Goal: Task Accomplishment & Management: Use online tool/utility

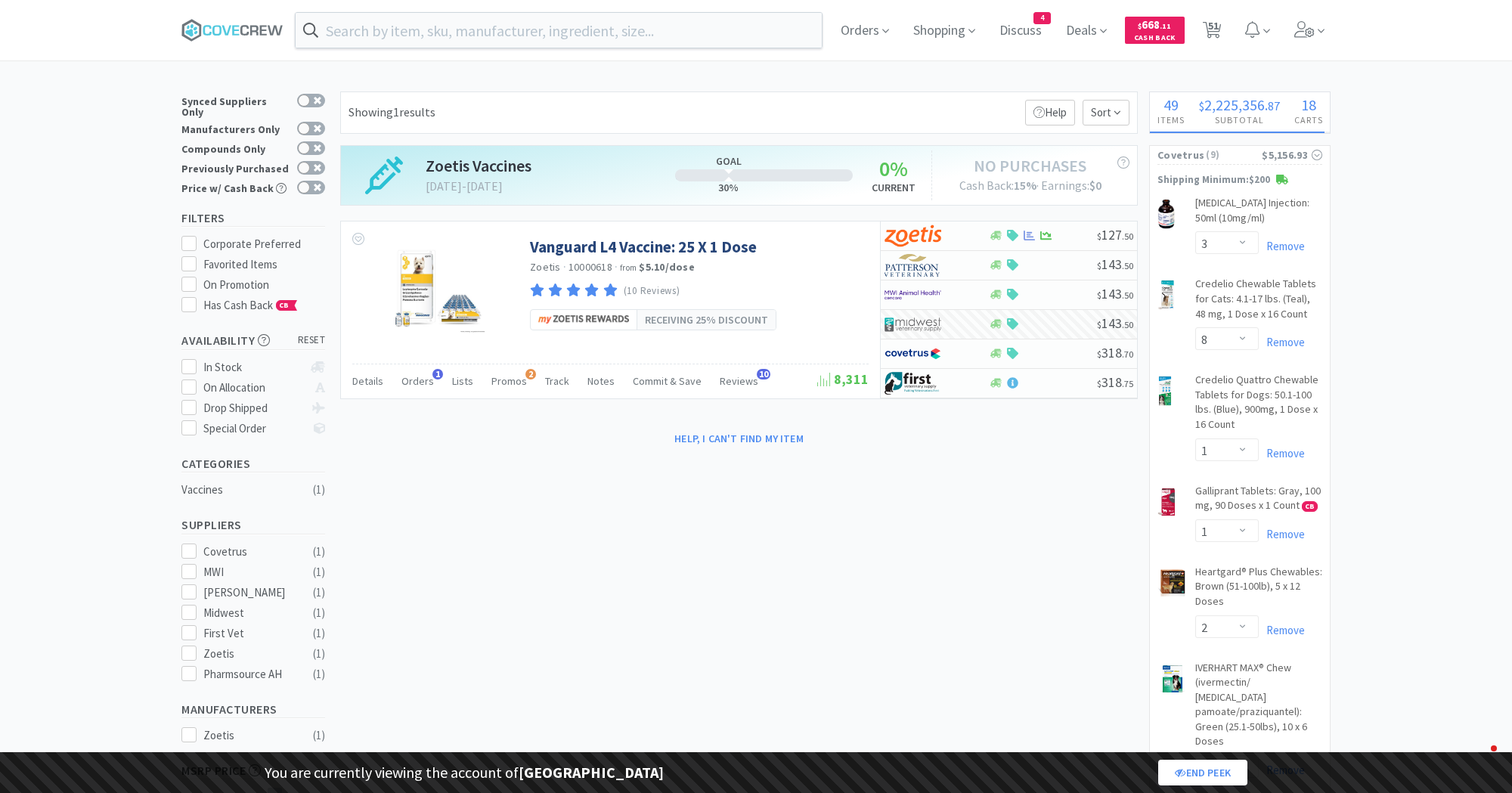
select select "3"
select select "8"
select select "1"
select select "2"
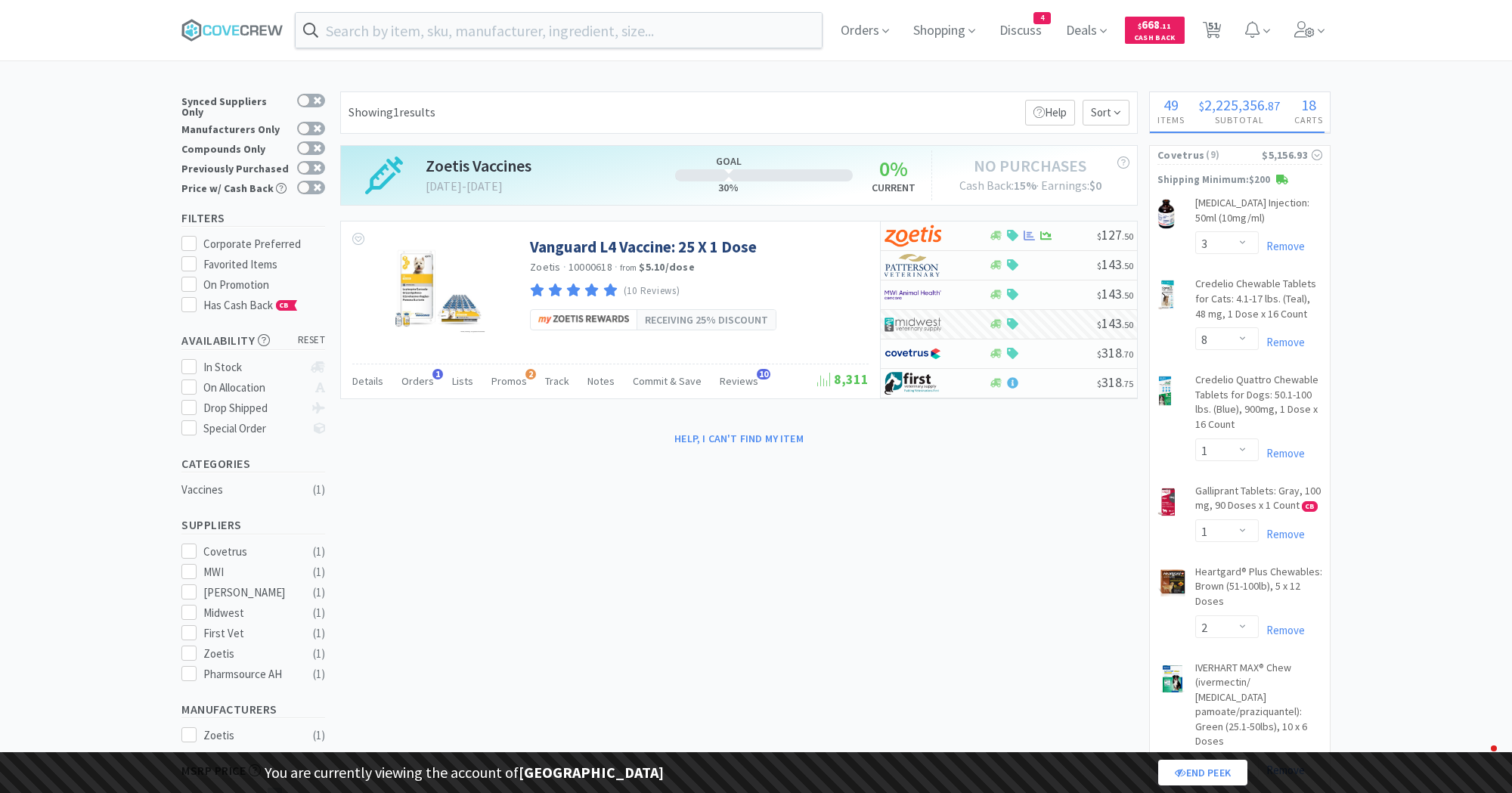
select select "1"
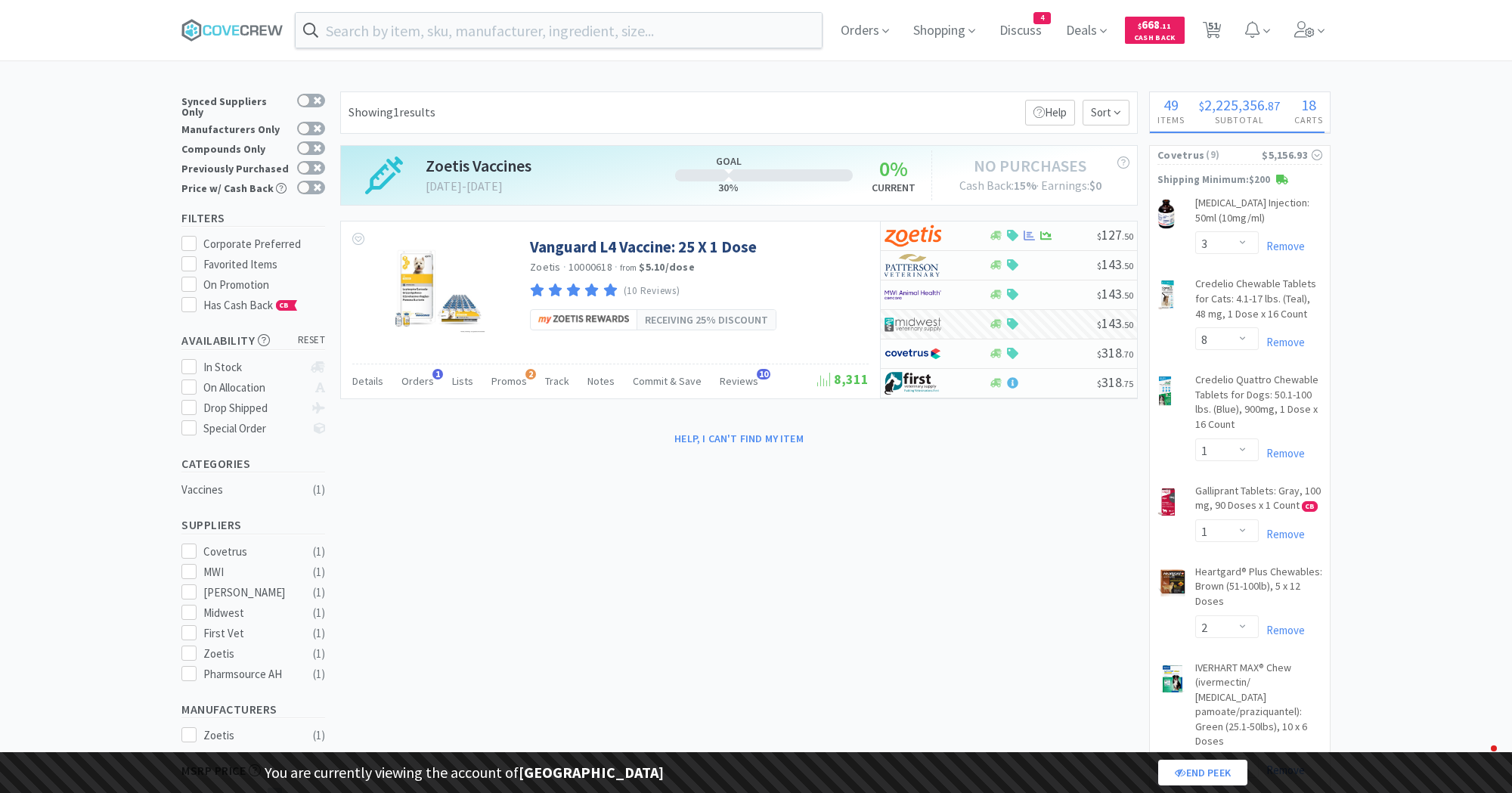
select select "1"
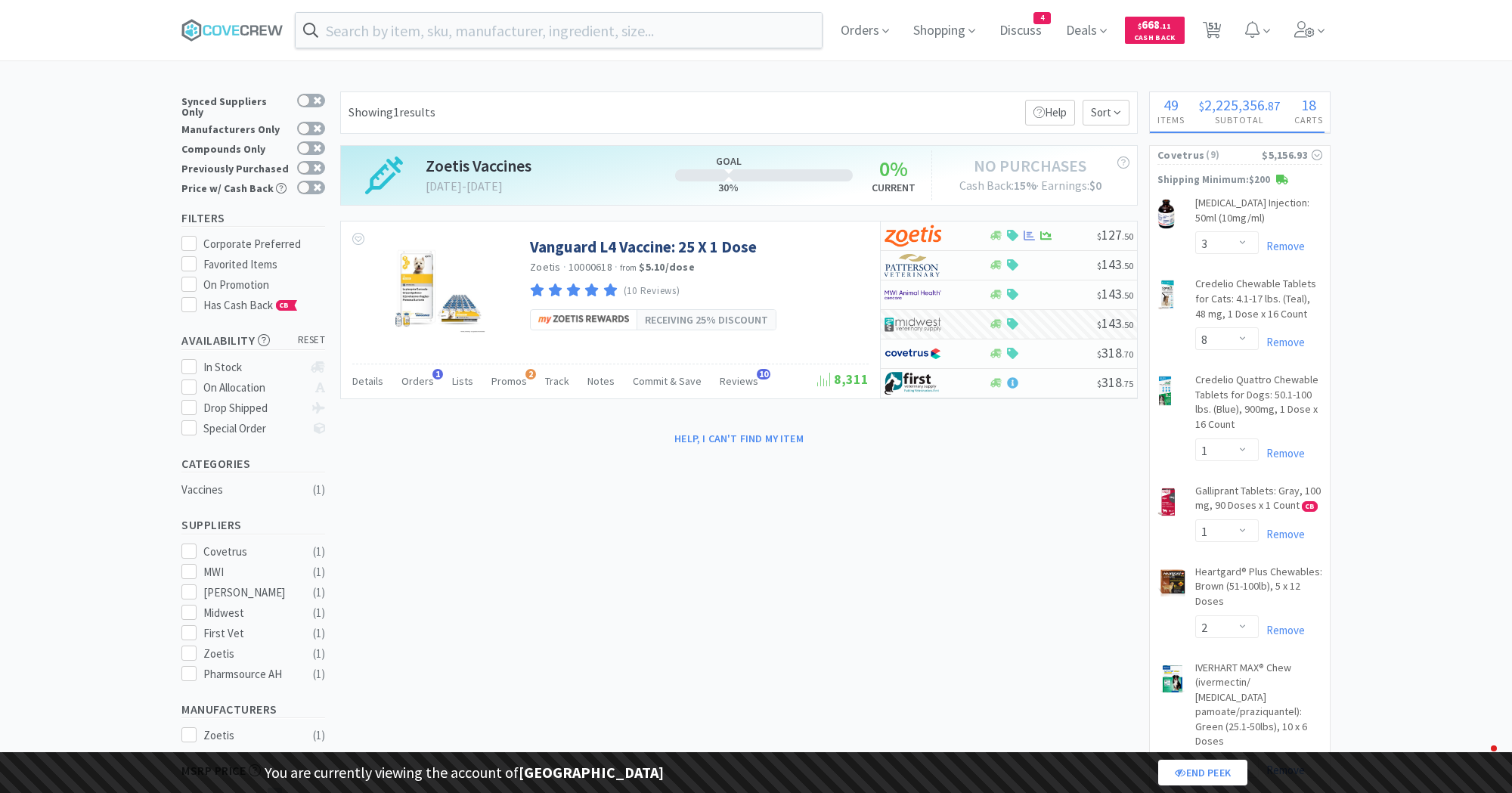
select select "1"
select select "2"
select select "1"
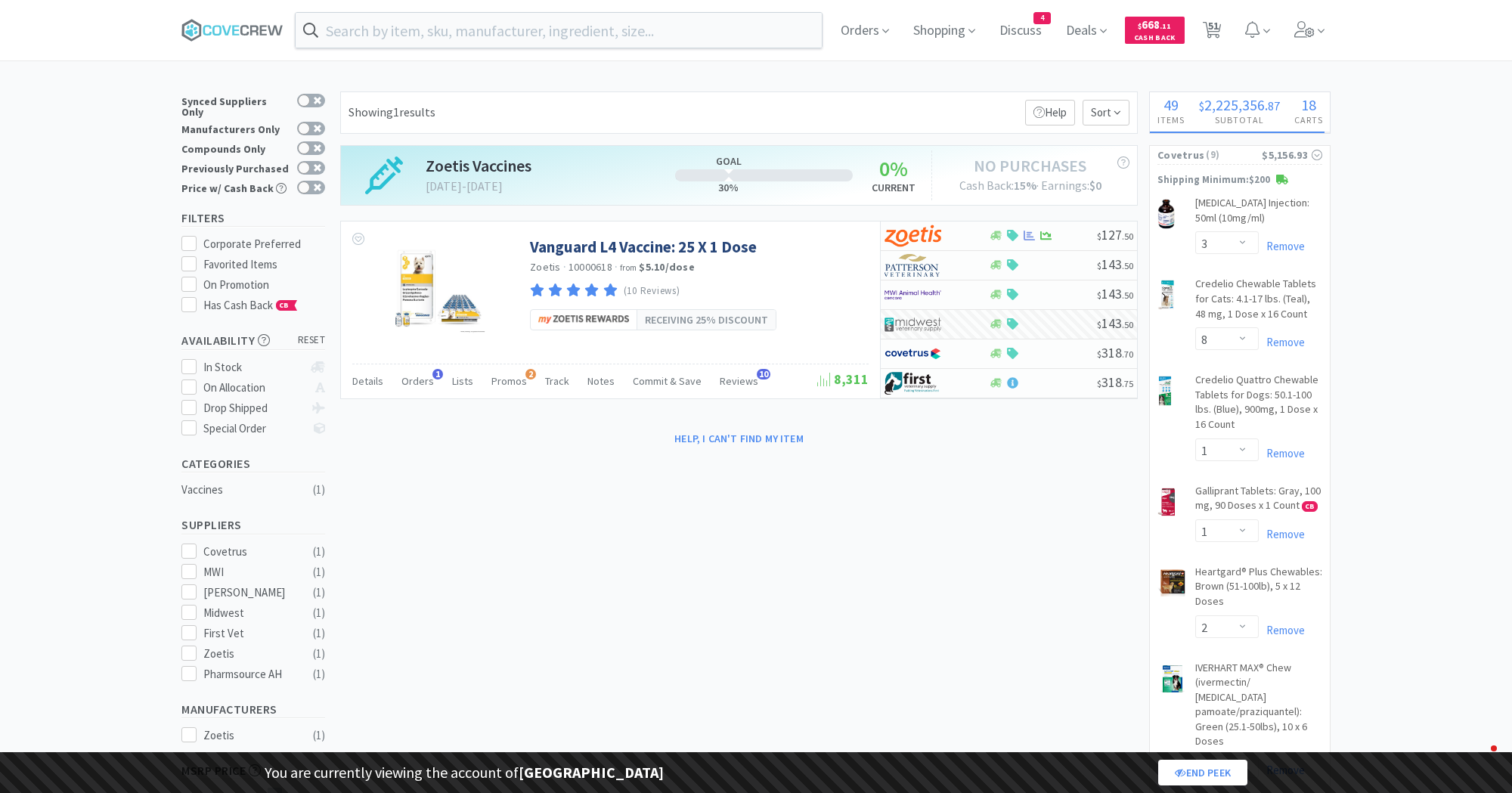
select select "1"
select select "5"
select select "2"
select select "1"
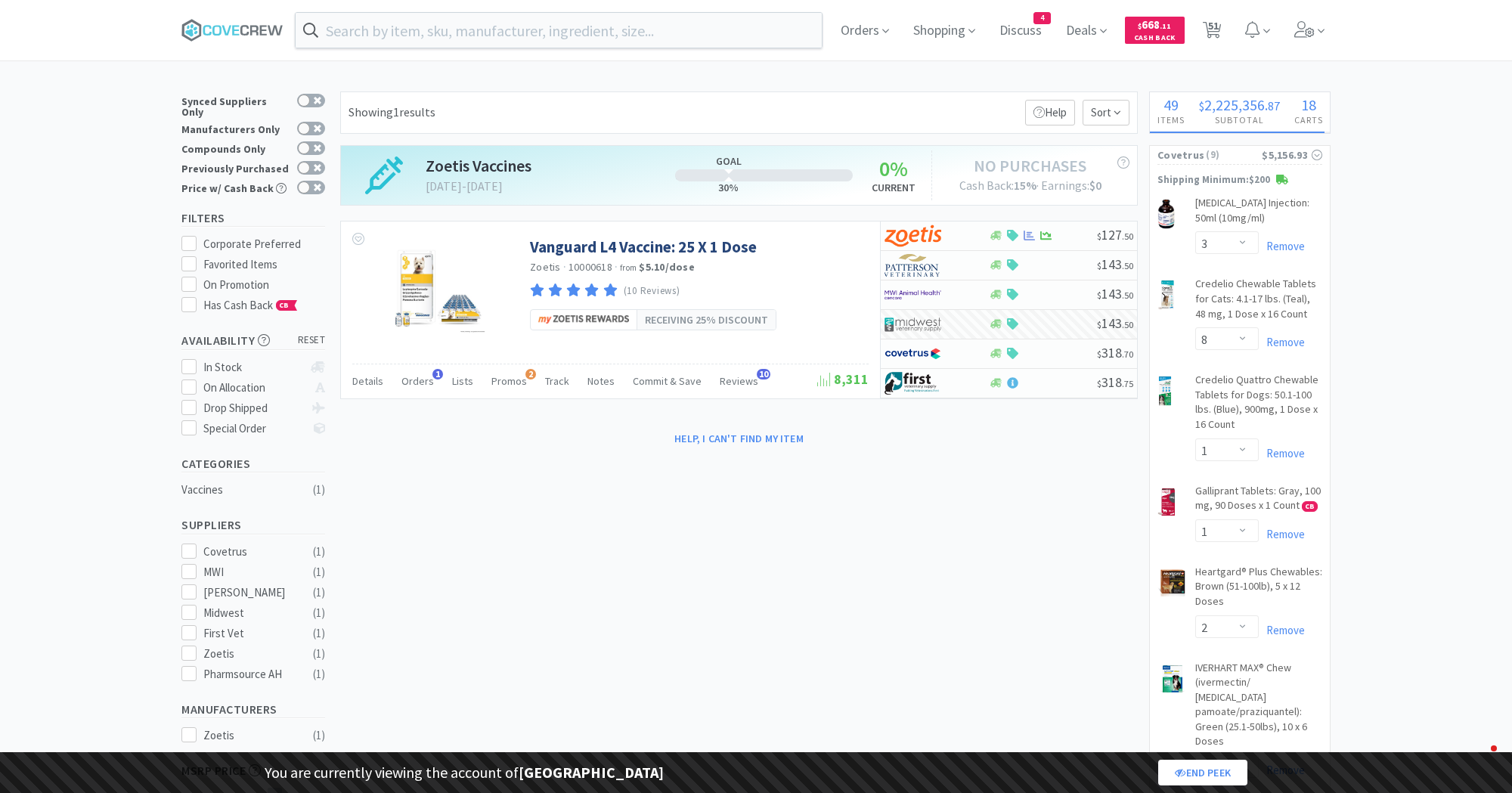
select select "1"
select select "2"
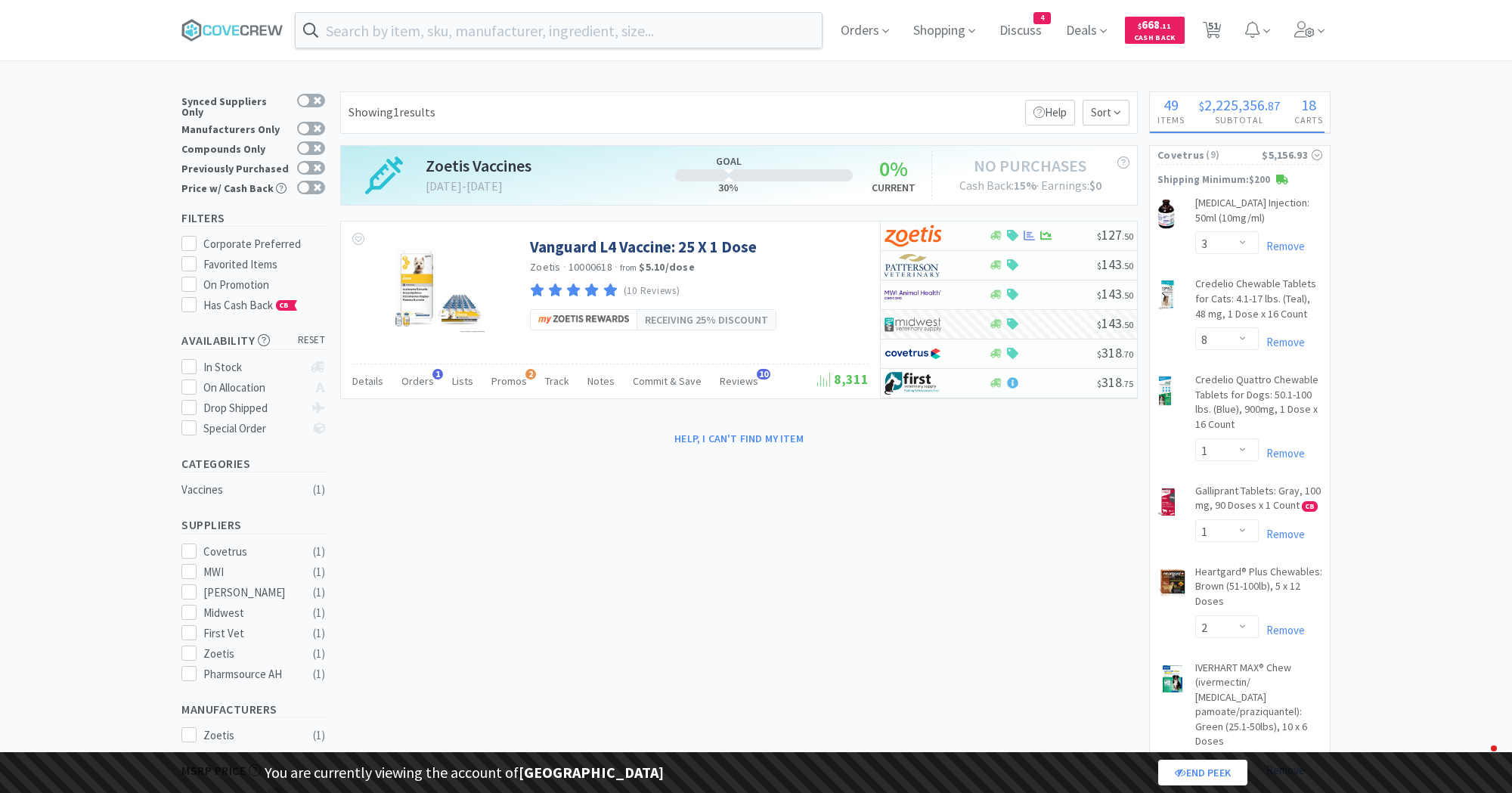
select select "4"
select select "3"
select select "1"
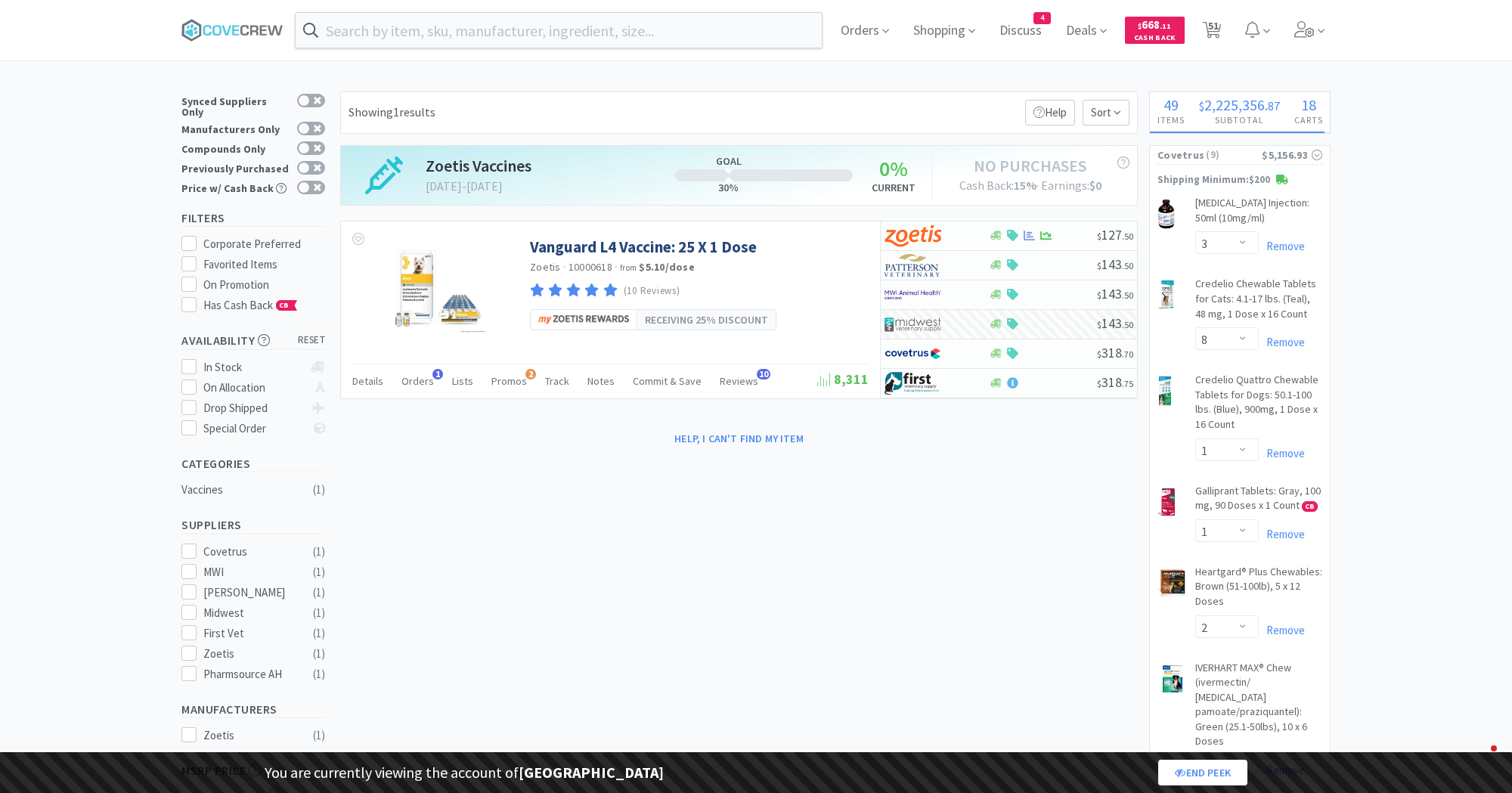
select select "1"
select select "3"
select select "2"
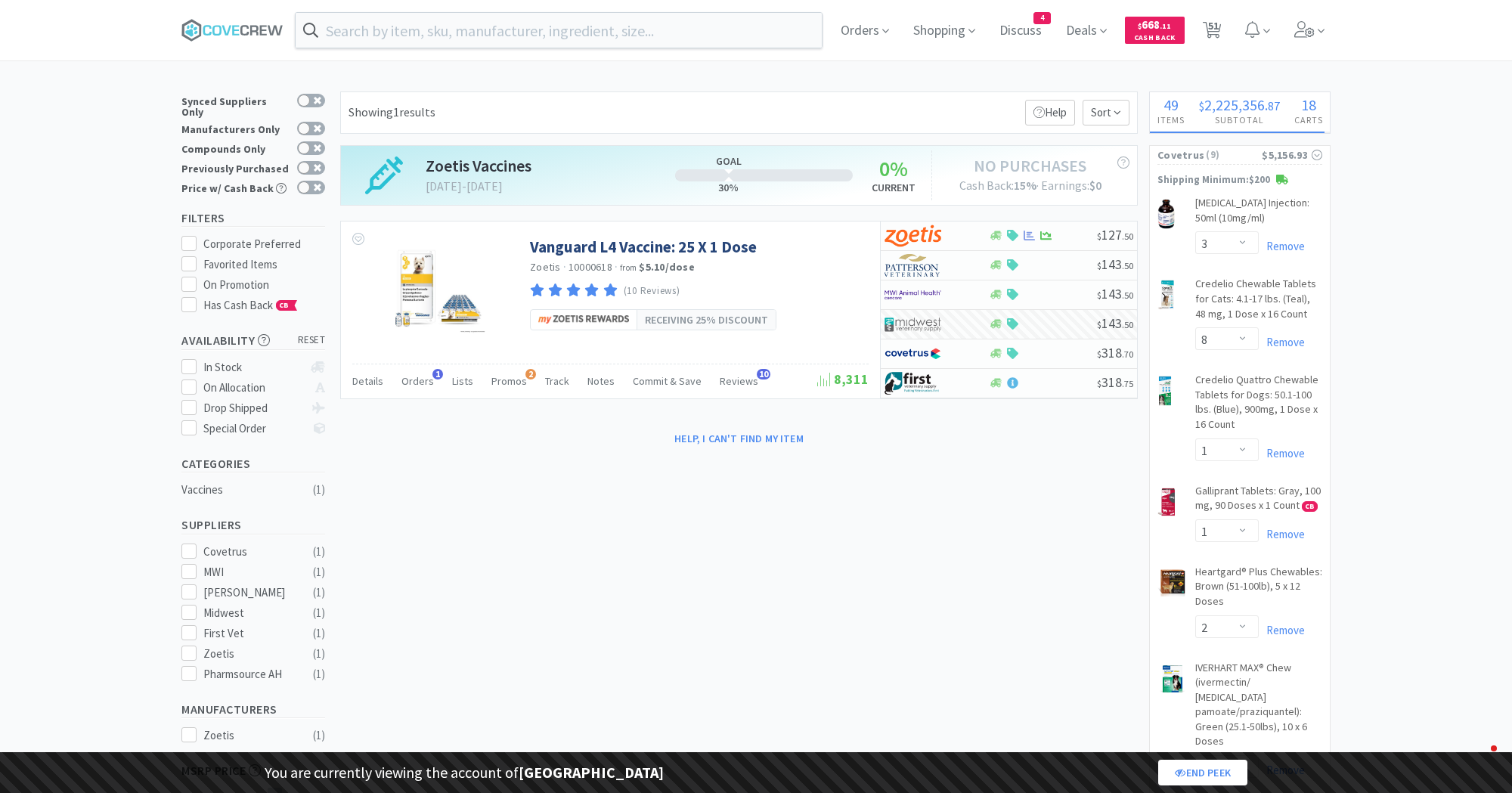
select select "1"
select select "2"
select select "99999"
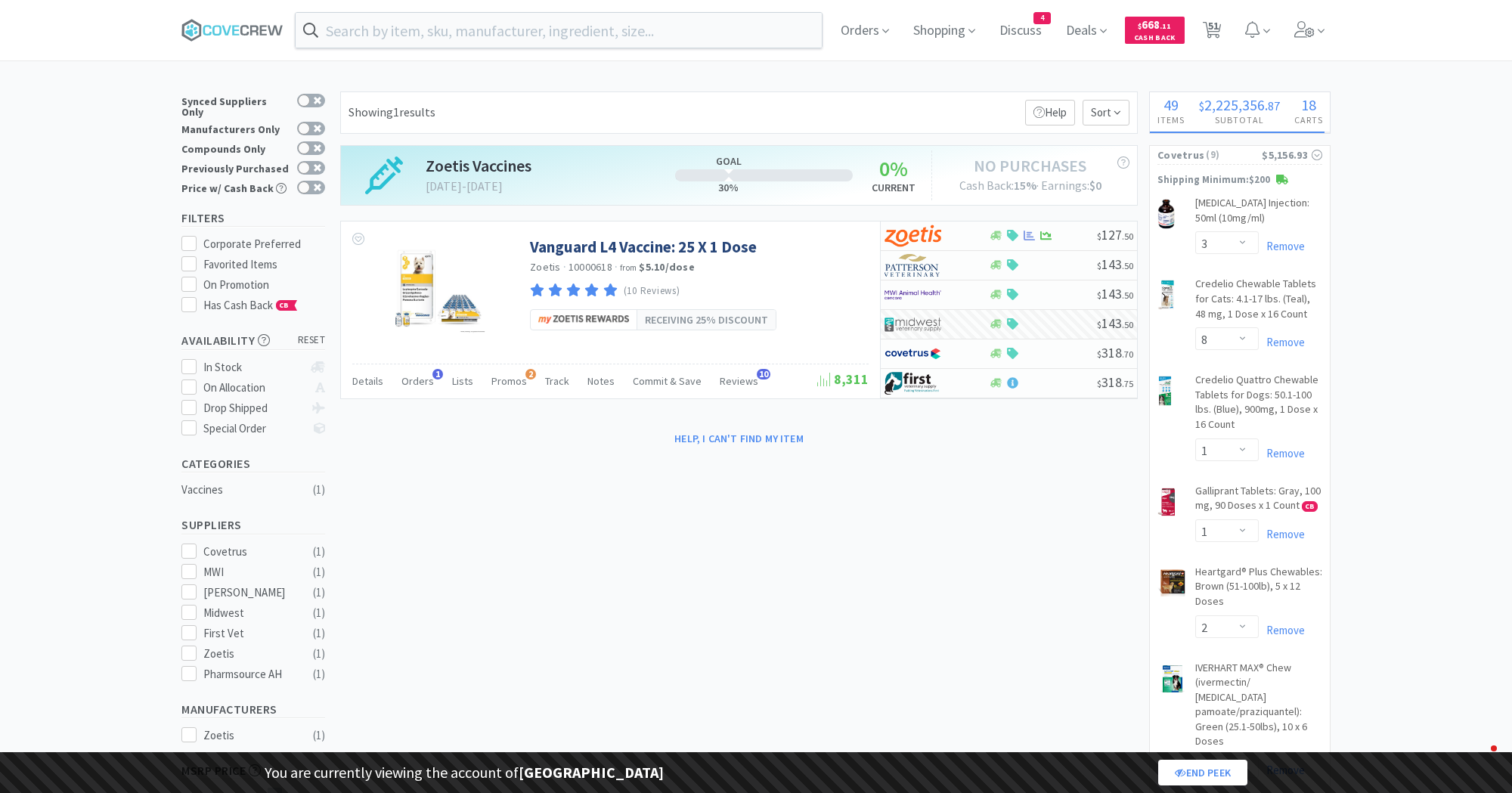
select select "2"
select select "99975"
select select "99999"
select select "9"
select select "5"
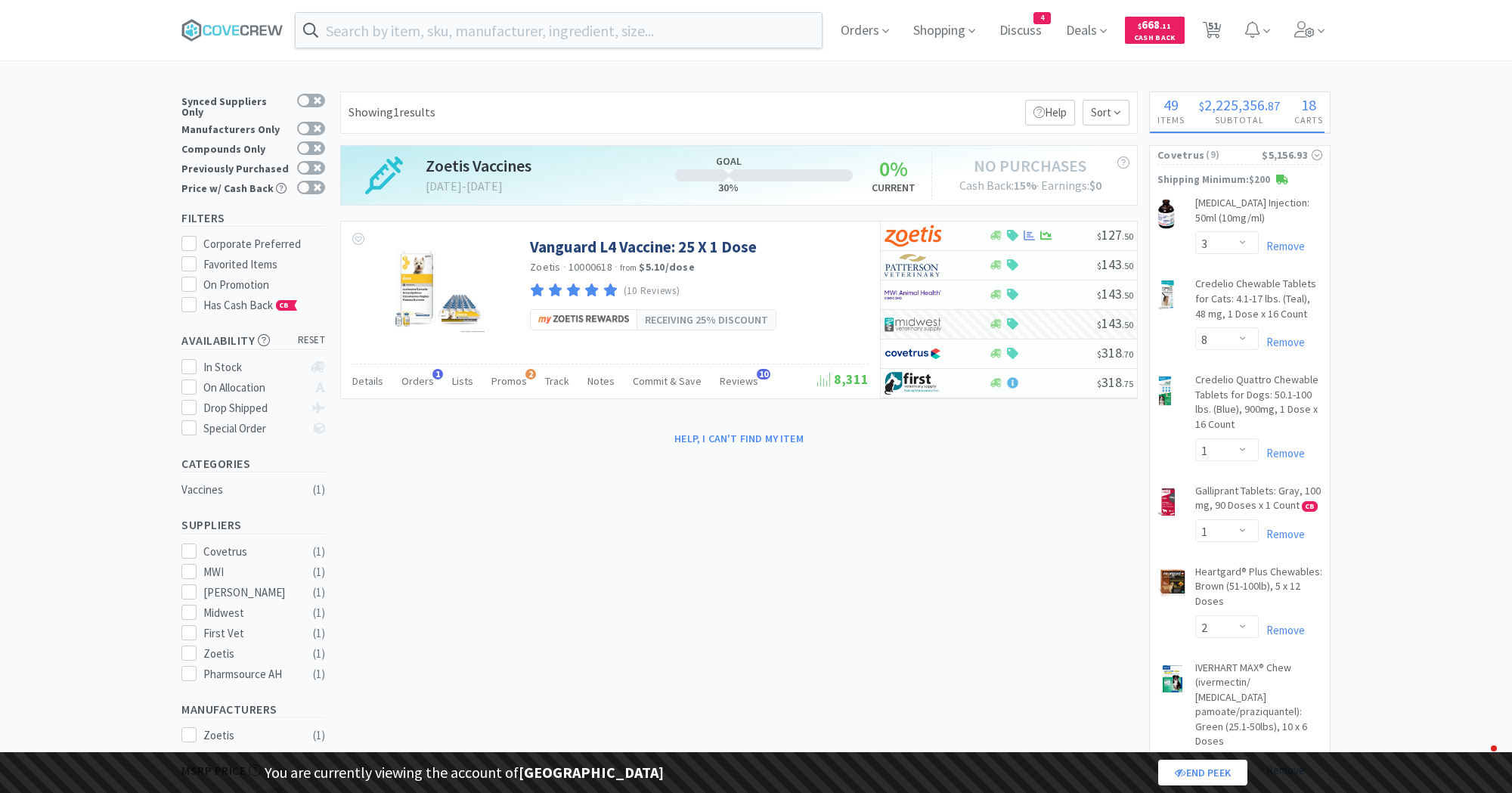
select select "2"
